Goal: Transaction & Acquisition: Purchase product/service

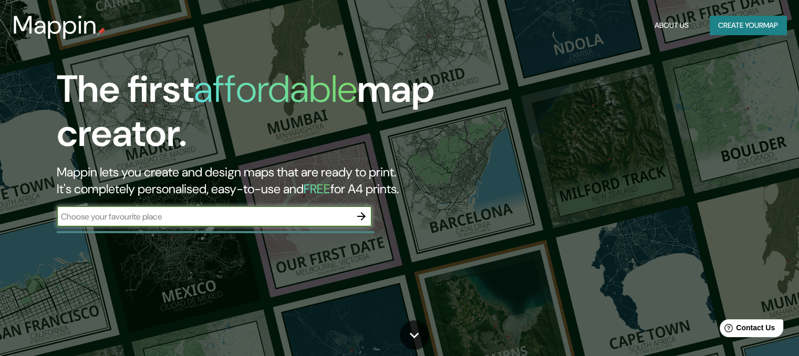
type input "a"
type input "san"
type input "san [PERSON_NAME]"
click at [363, 214] on icon "button" at bounding box center [361, 216] width 8 height 8
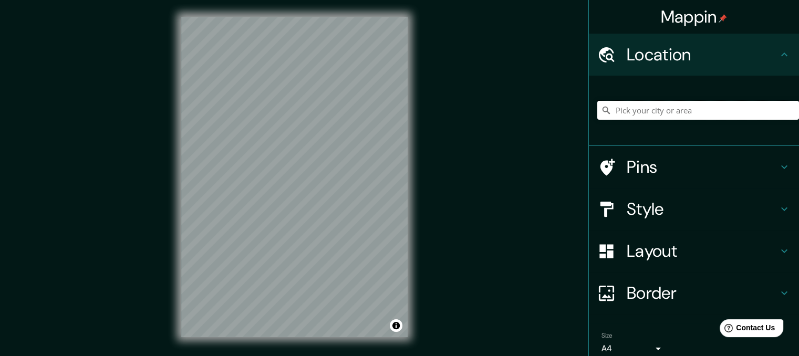
click at [641, 110] on input "Pick your city or area" at bounding box center [698, 110] width 202 height 19
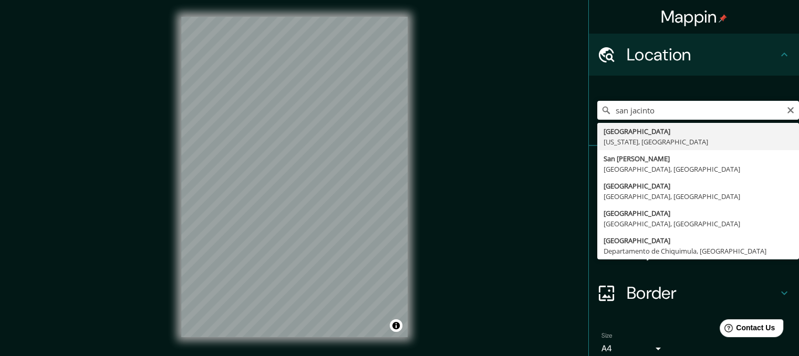
type input "San [PERSON_NAME], [GEOGRAPHIC_DATA], [GEOGRAPHIC_DATA]"
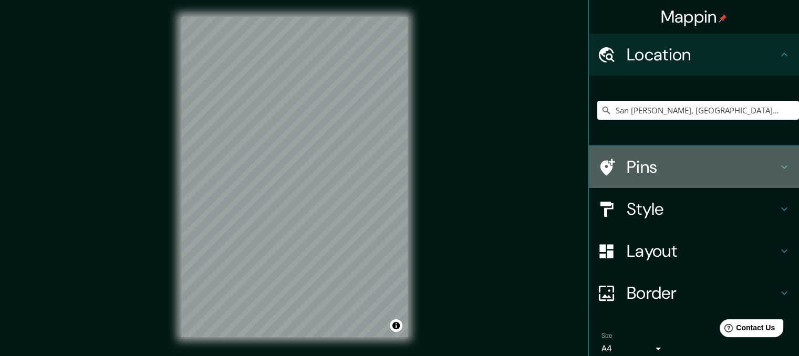
click at [778, 171] on icon at bounding box center [784, 167] width 13 height 13
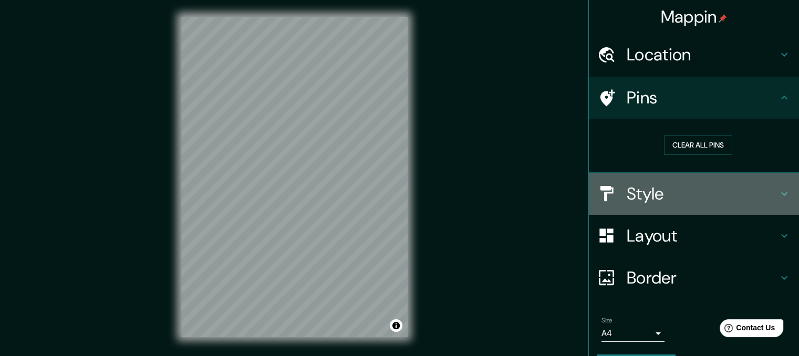
click at [779, 194] on icon at bounding box center [784, 193] width 13 height 13
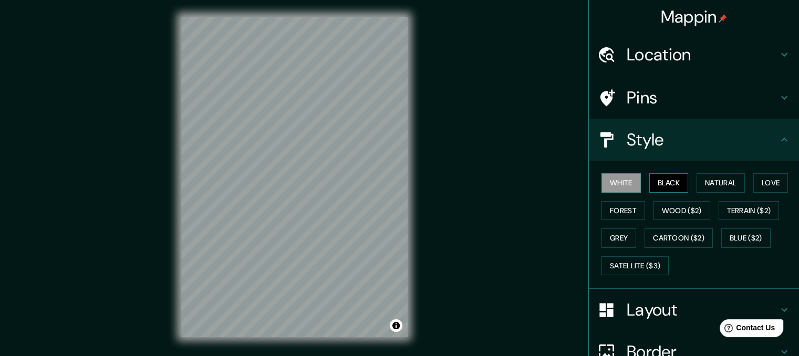
click at [662, 182] on button "Black" at bounding box center [668, 182] width 39 height 19
click at [712, 183] on button "Natural" at bounding box center [720, 182] width 48 height 19
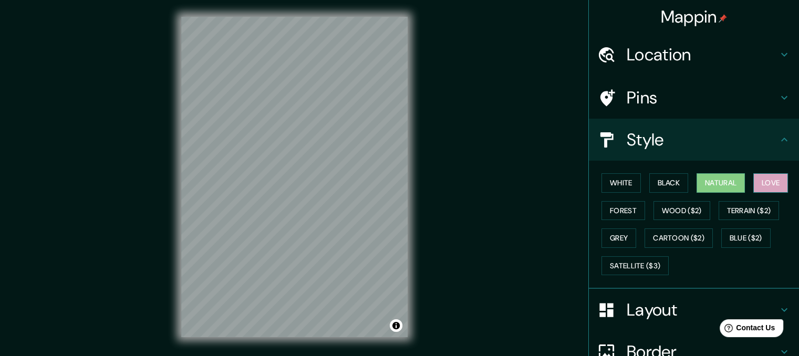
click at [763, 185] on button "Love" at bounding box center [770, 182] width 35 height 19
click at [614, 207] on button "Forest" at bounding box center [623, 210] width 44 height 19
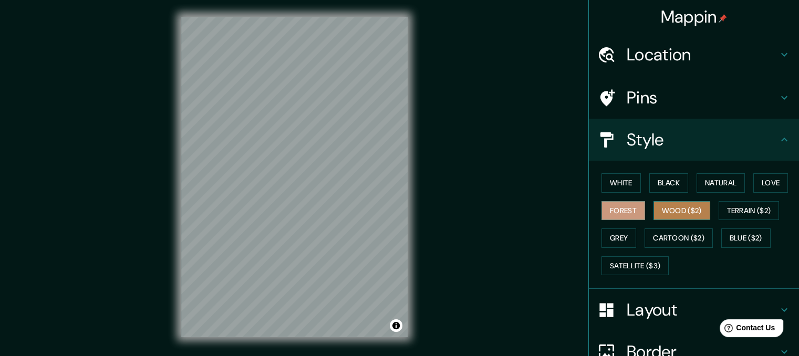
click at [674, 213] on button "Wood ($2)" at bounding box center [681, 210] width 57 height 19
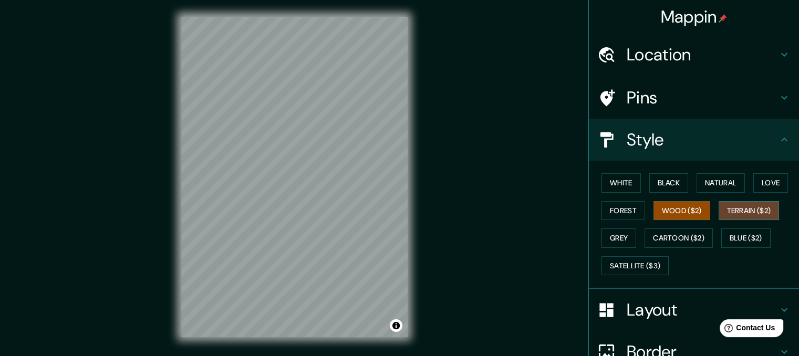
click at [735, 215] on button "Terrain ($2)" at bounding box center [748, 210] width 61 height 19
click at [607, 236] on button "Grey" at bounding box center [618, 237] width 35 height 19
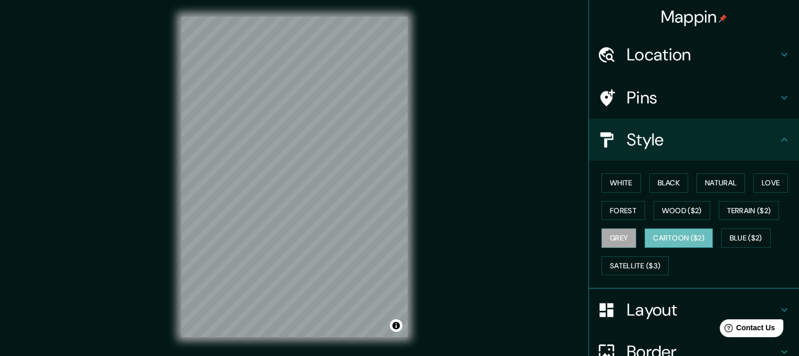
click at [675, 241] on button "Cartoon ($2)" at bounding box center [678, 237] width 68 height 19
click at [735, 234] on button "Blue ($2)" at bounding box center [745, 237] width 49 height 19
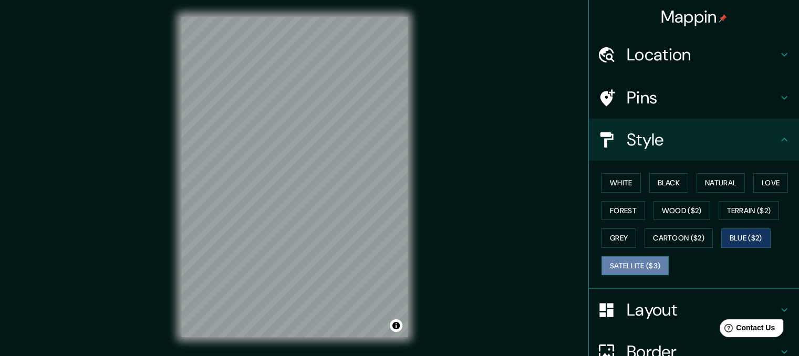
click at [647, 265] on button "Satellite ($3)" at bounding box center [634, 265] width 67 height 19
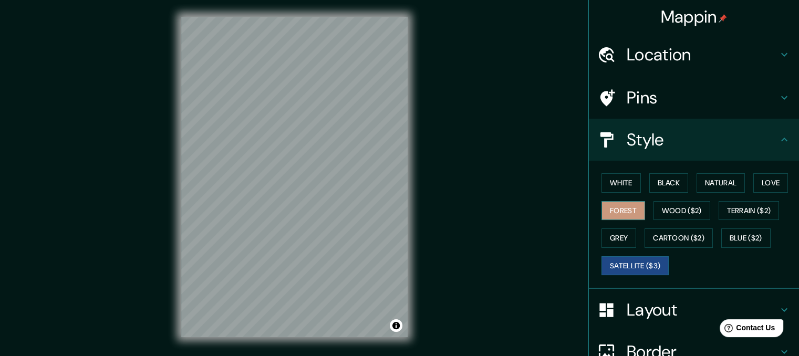
click at [623, 211] on button "Forest" at bounding box center [623, 210] width 44 height 19
click at [670, 213] on button "Wood ($2)" at bounding box center [681, 210] width 57 height 19
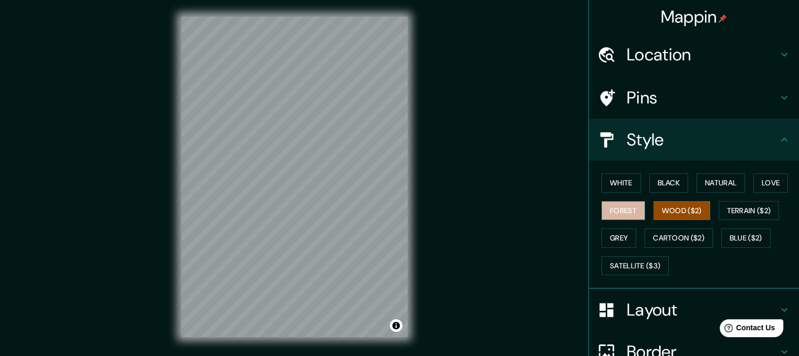
click at [630, 212] on button "Forest" at bounding box center [623, 210] width 44 height 19
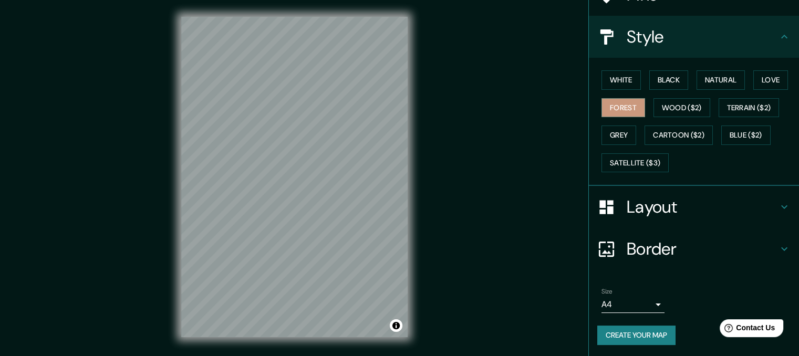
click at [778, 204] on icon at bounding box center [784, 207] width 13 height 13
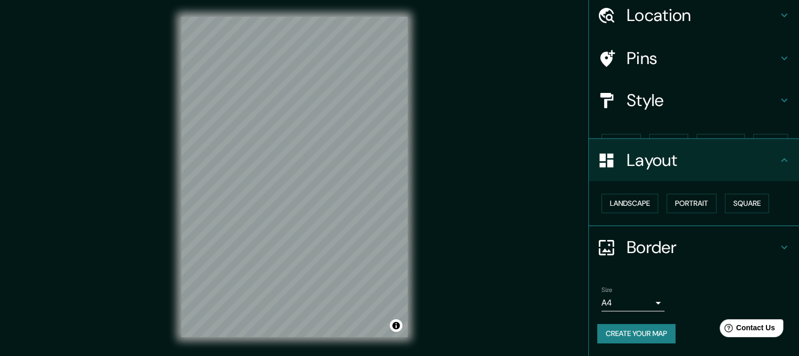
scroll to position [21, 0]
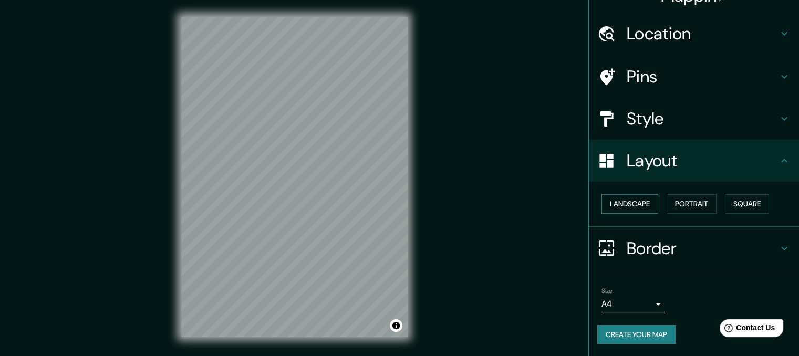
click at [643, 201] on button "Landscape" at bounding box center [629, 203] width 57 height 19
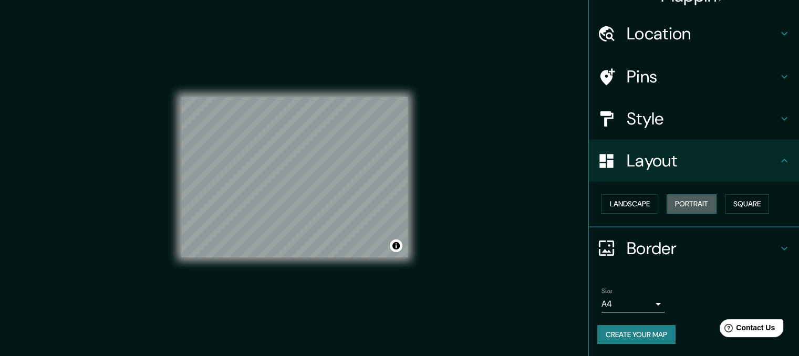
click at [676, 204] on button "Portrait" at bounding box center [691, 203] width 50 height 19
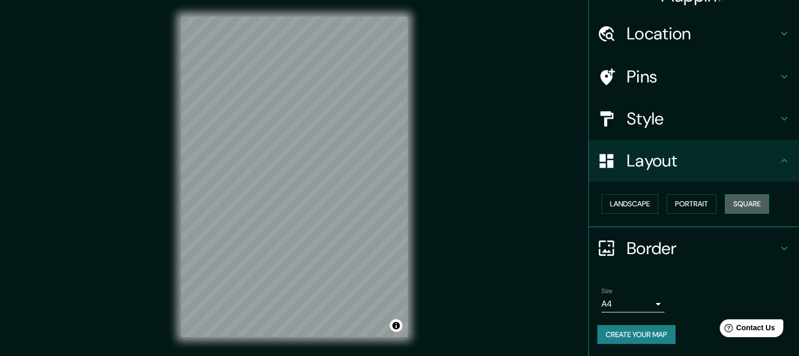
click at [732, 197] on button "Square" at bounding box center [747, 203] width 44 height 19
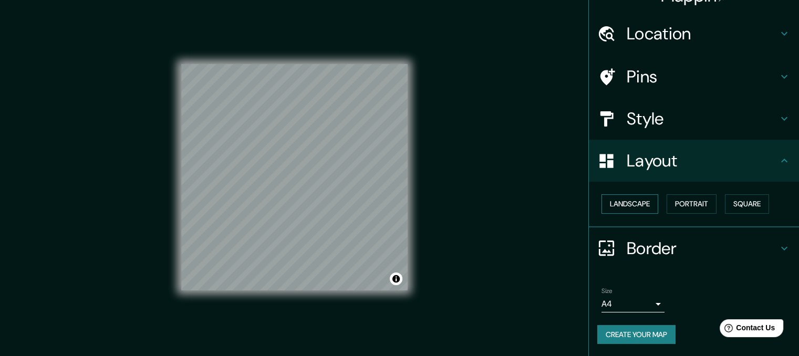
click at [632, 203] on button "Landscape" at bounding box center [629, 203] width 57 height 19
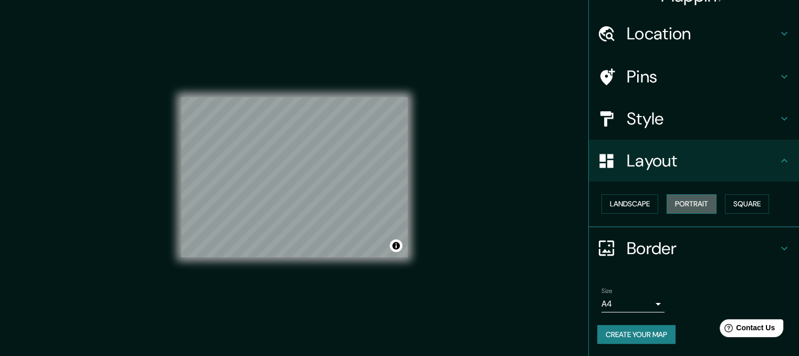
click at [670, 200] on button "Portrait" at bounding box center [691, 203] width 50 height 19
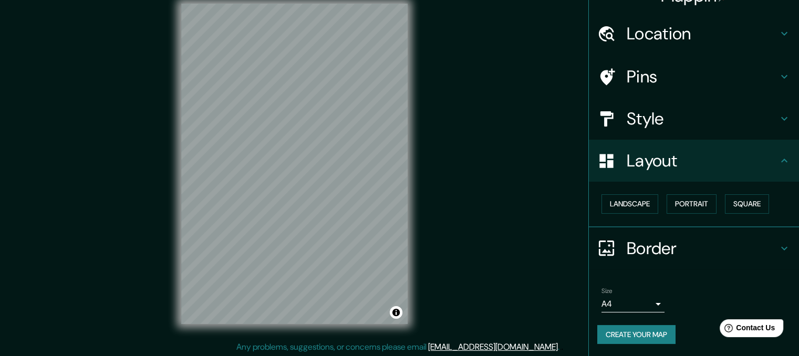
scroll to position [15, 0]
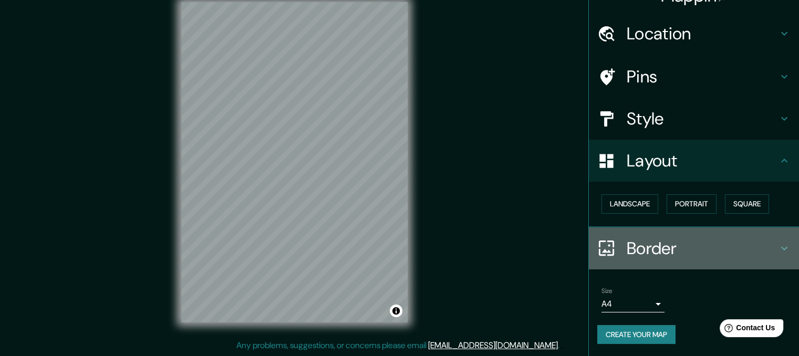
click at [767, 242] on h4 "Border" at bounding box center [702, 248] width 151 height 21
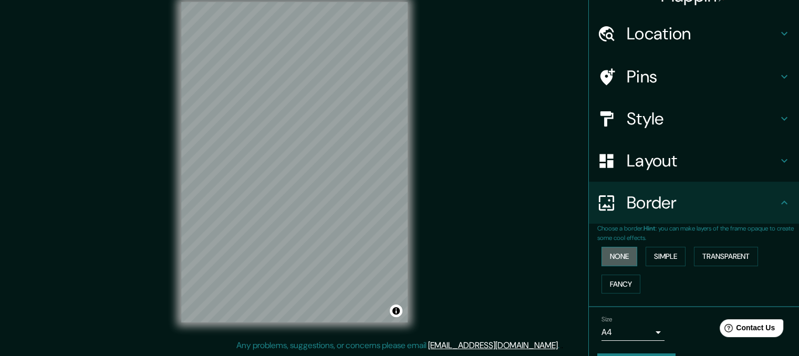
click at [618, 257] on button "None" at bounding box center [619, 256] width 36 height 19
click at [649, 257] on button "Simple" at bounding box center [665, 256] width 40 height 19
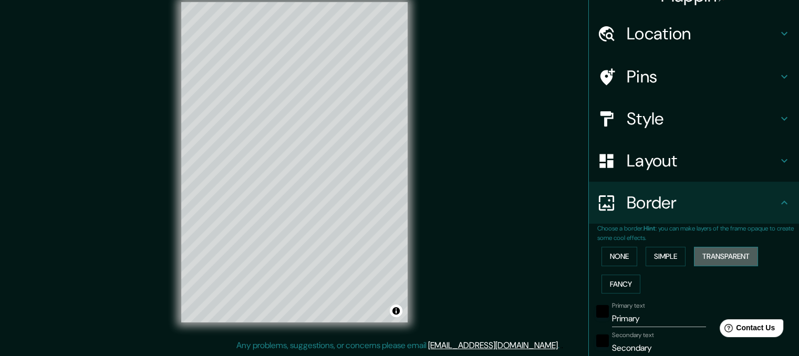
click at [706, 257] on button "Transparent" at bounding box center [726, 256] width 64 height 19
click at [622, 286] on button "Fancy" at bounding box center [620, 284] width 39 height 19
click at [616, 263] on button "None" at bounding box center [619, 256] width 36 height 19
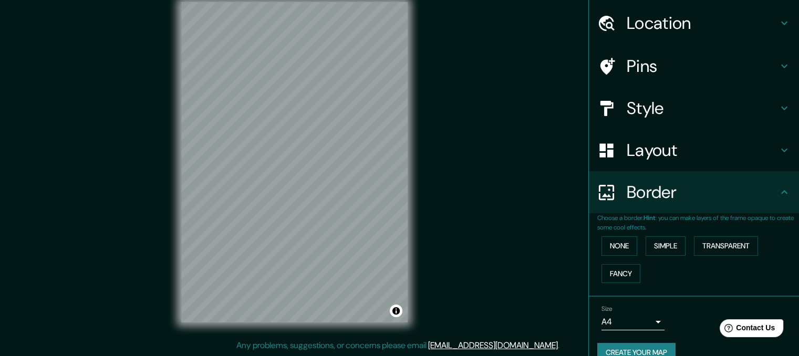
scroll to position [49, 0]
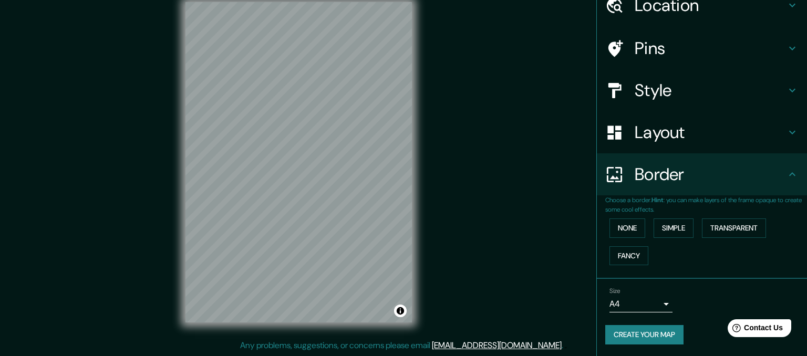
click at [646, 305] on body "Mappin Location [GEOGRAPHIC_DATA][PERSON_NAME], [GEOGRAPHIC_DATA], [GEOGRAPHIC_…" at bounding box center [403, 163] width 807 height 356
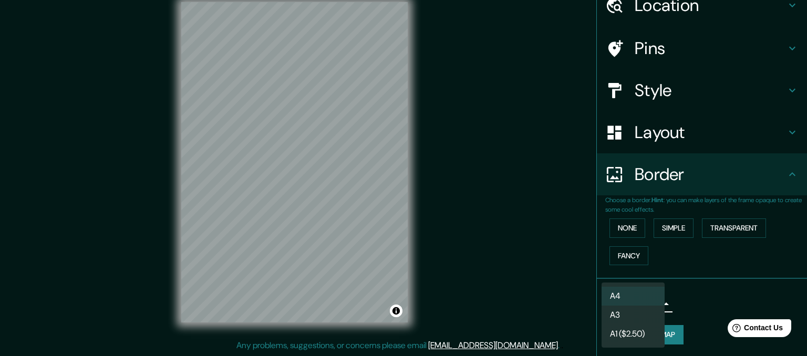
click at [628, 318] on li "A3" at bounding box center [632, 315] width 63 height 19
type input "a4"
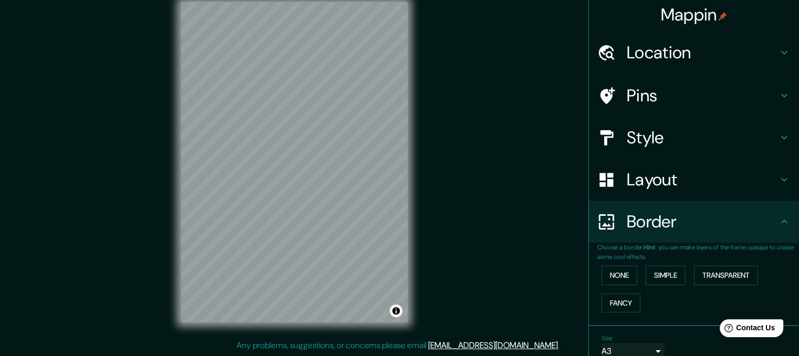
scroll to position [0, 0]
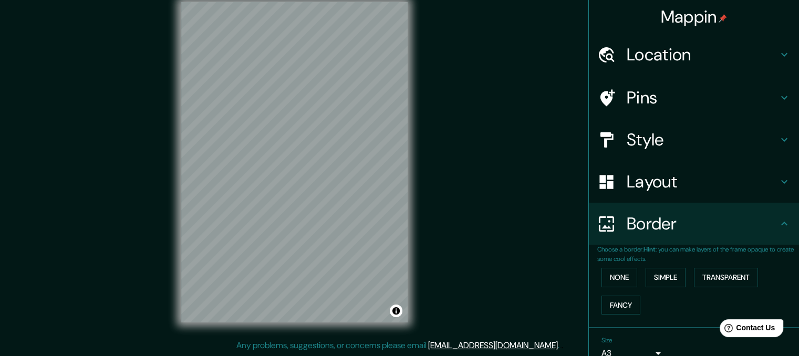
click at [606, 94] on icon at bounding box center [606, 98] width 18 height 18
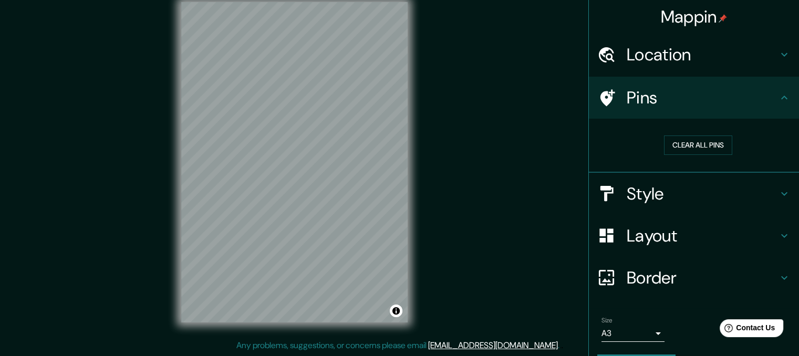
click at [618, 185] on div at bounding box center [611, 193] width 29 height 18
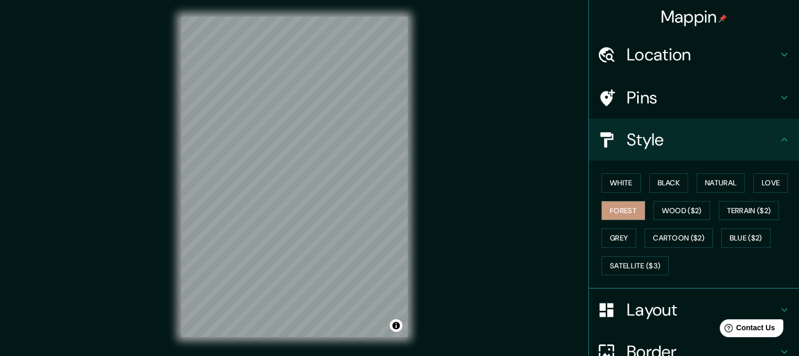
scroll to position [15, 0]
